Goal: Check status: Check status

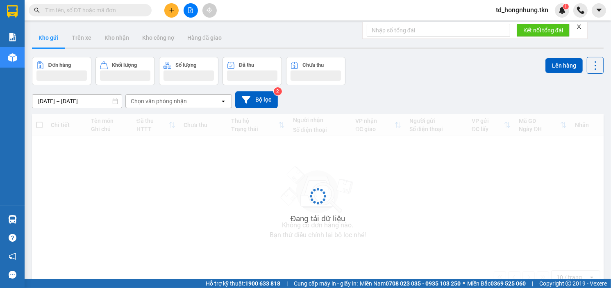
click at [95, 11] on input "text" at bounding box center [93, 10] width 97 height 9
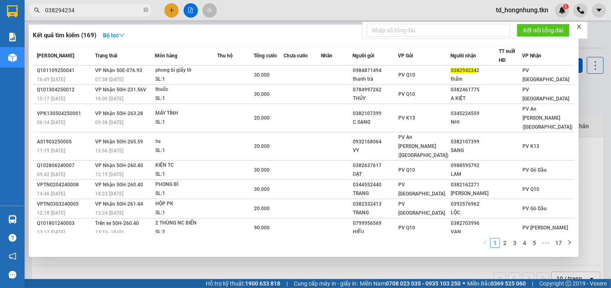
type input "0382942342"
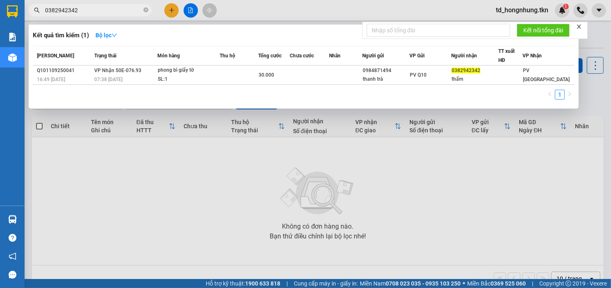
drag, startPoint x: 112, startPoint y: 13, endPoint x: 46, endPoint y: 13, distance: 65.6
click at [46, 13] on input "0382942342" at bounding box center [93, 10] width 97 height 9
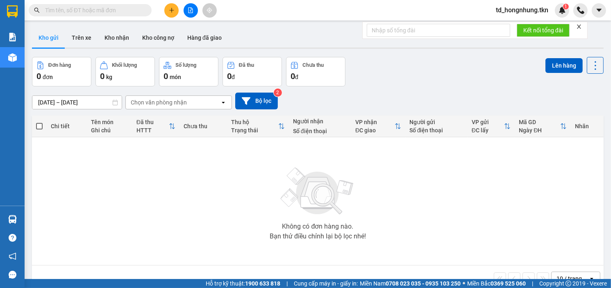
click at [318, 14] on div "Kết quả tìm kiếm ( 1 ) Bộ lọc Mã ĐH Trạng thái Món hàng Thu hộ Tổng cước Chưa c…" at bounding box center [305, 10] width 611 height 20
click at [79, 12] on input "text" at bounding box center [93, 10] width 97 height 9
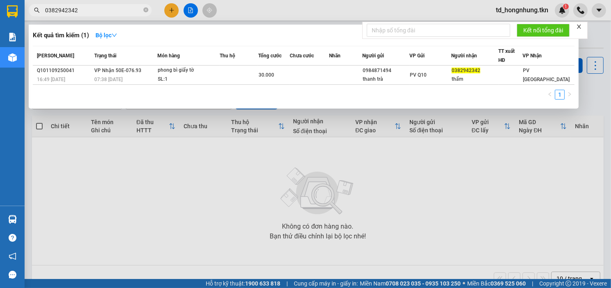
type input "0382942342"
click at [579, 27] on icon "close" at bounding box center [579, 27] width 6 height 6
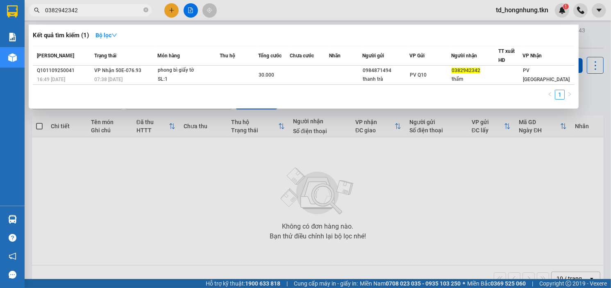
click at [523, 204] on div at bounding box center [305, 144] width 611 height 288
